Goal: Information Seeking & Learning: Learn about a topic

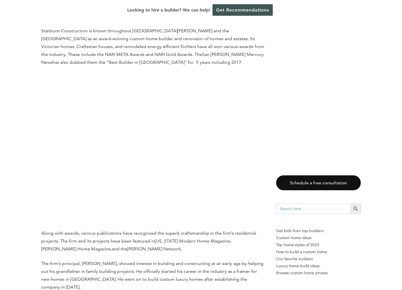
scroll to position [3451, 0]
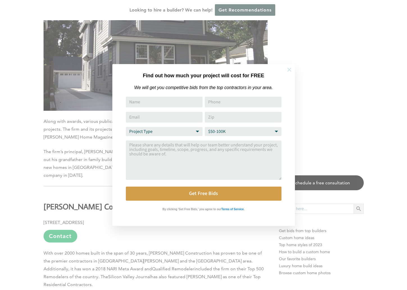
click at [292, 72] on button at bounding box center [289, 70] width 20 height 20
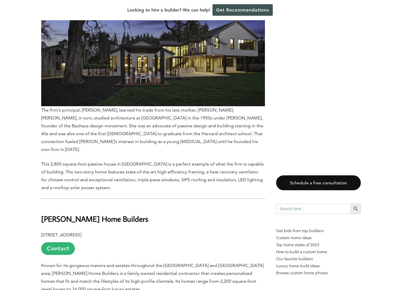
scroll to position [4686, 0]
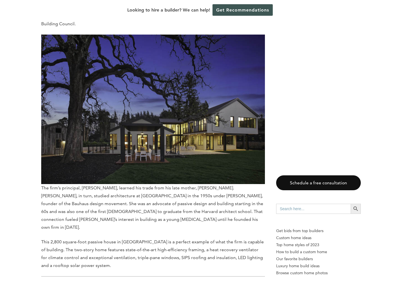
drag, startPoint x: 42, startPoint y: 133, endPoint x: 121, endPoint y: 132, distance: 79.1
click at [121, 283] on h2 "[PERSON_NAME] Home Builders" at bounding box center [153, 292] width 224 height 19
copy b "[PERSON_NAME] Home Builders"
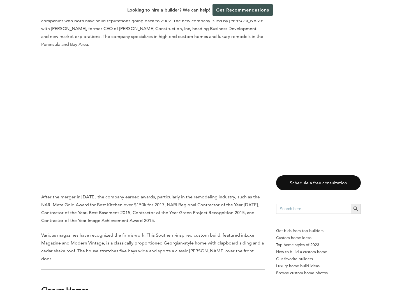
scroll to position [4433, 0]
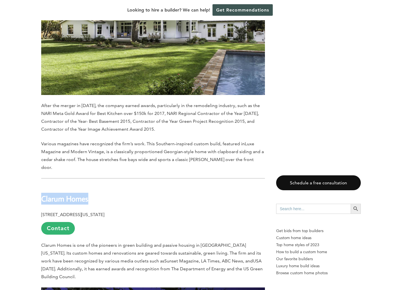
drag, startPoint x: 43, startPoint y: 44, endPoint x: 91, endPoint y: 42, distance: 47.7
click at [91, 185] on h2 "Clarum Homes" at bounding box center [153, 194] width 224 height 19
copy b "Clarum Homes"
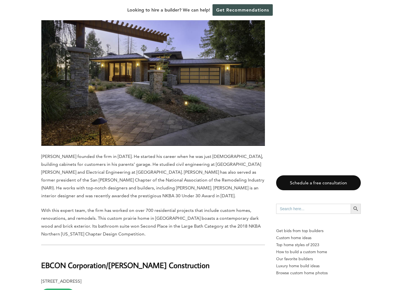
scroll to position [4040, 0]
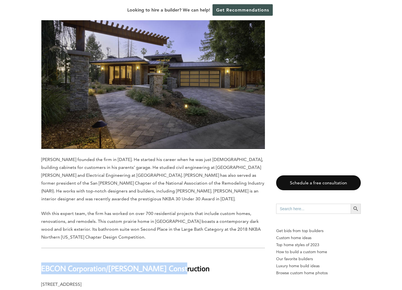
drag, startPoint x: 42, startPoint y: 127, endPoint x: 178, endPoint y: 128, distance: 136.9
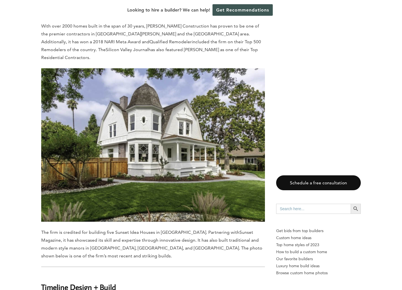
scroll to position [3676, 0]
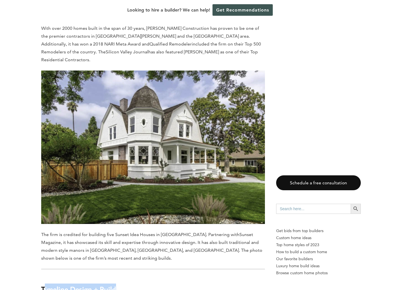
drag, startPoint x: 43, startPoint y: 158, endPoint x: 119, endPoint y: 155, distance: 75.5
click at [119, 276] on h2 "Timeline Design + Build" at bounding box center [153, 285] width 224 height 19
drag, startPoint x: 119, startPoint y: 155, endPoint x: 119, endPoint y: 159, distance: 3.4
click at [119, 276] on h2 "Timeline Design + Build" at bounding box center [153, 285] width 224 height 19
drag, startPoint x: 118, startPoint y: 159, endPoint x: 42, endPoint y: 155, distance: 76.4
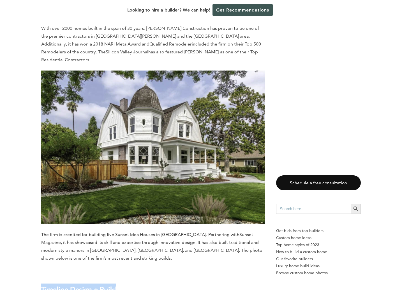
click at [42, 276] on h2 "Timeline Design + Build" at bounding box center [153, 285] width 224 height 19
copy b "Timeline Design + Build"
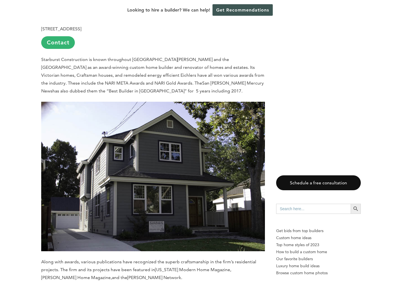
scroll to position [3114, 0]
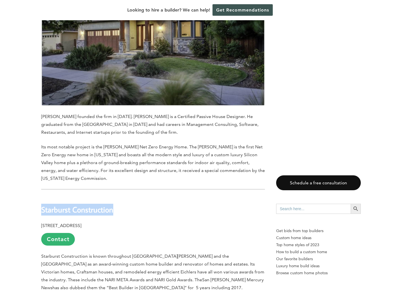
drag, startPoint x: 40, startPoint y: 93, endPoint x: 117, endPoint y: 97, distance: 77.0
copy b "Starburst Construction"
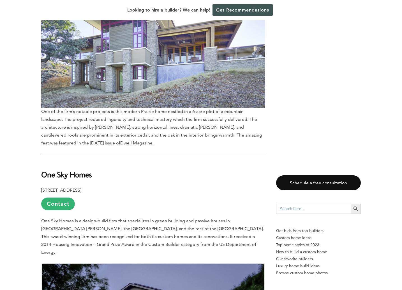
scroll to position [2806, 0]
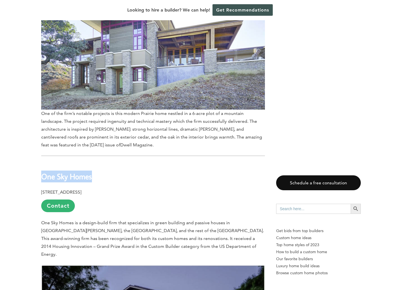
drag, startPoint x: 37, startPoint y: 72, endPoint x: 92, endPoint y: 78, distance: 55.3
click at [92, 78] on div "Last updated on [DATE] 06:58 am Bloomberg recently produced a report on the ric…" at bounding box center [201, 189] width 338 height 5393
copy b "One Sky Homes"
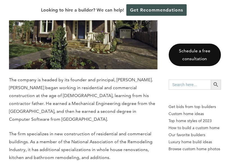
scroll to position [2373, 0]
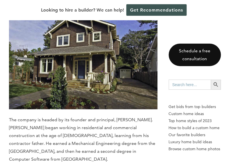
drag, startPoint x: 74, startPoint y: 107, endPoint x: 7, endPoint y: 102, distance: 66.7
copy b "Pacific Builders Inc."
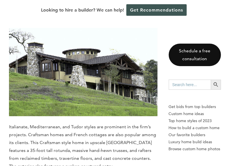
scroll to position [2052, 0]
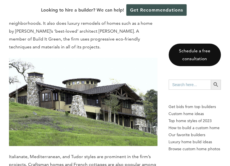
drag, startPoint x: 8, startPoint y: 112, endPoint x: 72, endPoint y: 111, distance: 64.0
copy b "Sigura Construction"
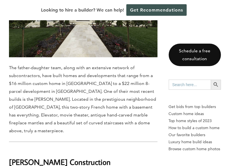
scroll to position [1779, 0]
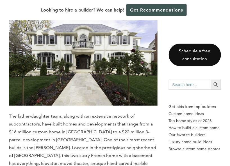
drag, startPoint x: 10, startPoint y: 109, endPoint x: 73, endPoint y: 110, distance: 63.1
copy b "[PERSON_NAME] Construction"
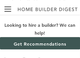
scroll to position [1881, 0]
click at [74, 1] on div "Menu Menu Home Find a Builder Home Builders Architects and Building Designers G…" at bounding box center [40, 9] width 80 height 18
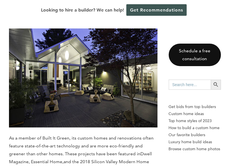
scroll to position [1537, 0]
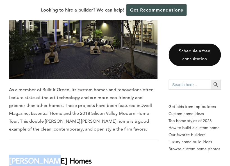
drag, startPoint x: 56, startPoint y: 70, endPoint x: 10, endPoint y: 69, distance: 46.3
click at [10, 146] on h2 "[PERSON_NAME] Homes" at bounding box center [83, 155] width 148 height 19
copy b "[PERSON_NAME] Homes"
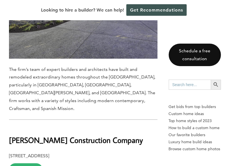
scroll to position [1265, 0]
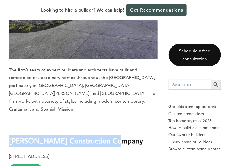
drag, startPoint x: 109, startPoint y: 65, endPoint x: 6, endPoint y: 60, distance: 103.4
copy b "[PERSON_NAME] Construction Company"
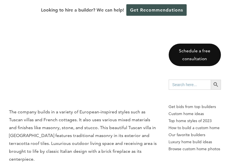
scroll to position [992, 0]
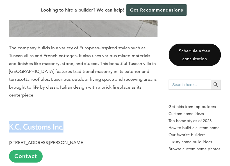
drag, startPoint x: 68, startPoint y: 60, endPoint x: 10, endPoint y: 59, distance: 57.5
click at [10, 113] on h2 "K.C. Customs Inc." at bounding box center [83, 122] width 148 height 19
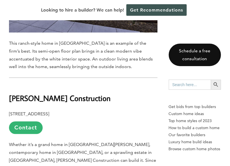
scroll to position [687, 0]
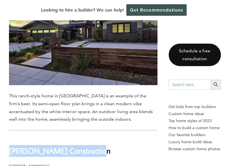
drag, startPoint x: 97, startPoint y: 91, endPoint x: 8, endPoint y: 89, distance: 88.7
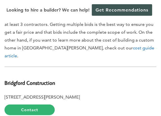
scroll to position [404, 0]
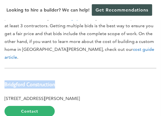
drag, startPoint x: 65, startPoint y: 47, endPoint x: 6, endPoint y: 47, distance: 59.8
click at [6, 75] on h2 "Bridgford Construction" at bounding box center [80, 81] width 152 height 13
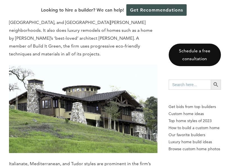
scroll to position [2126, 0]
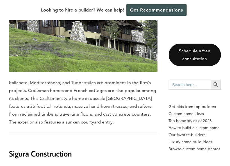
drag, startPoint x: 53, startPoint y: 108, endPoint x: 75, endPoint y: 107, distance: 21.7
drag, startPoint x: 75, startPoint y: 107, endPoint x: 54, endPoint y: 119, distance: 24.0
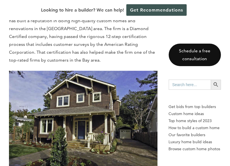
scroll to position [2318, 0]
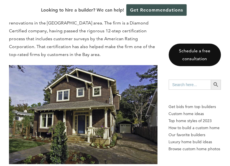
drag, startPoint x: 96, startPoint y: 111, endPoint x: 104, endPoint y: 126, distance: 16.6
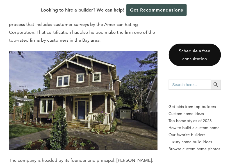
scroll to position [2350, 0]
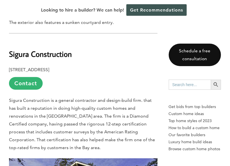
scroll to position [2190, 0]
